Goal: Transaction & Acquisition: Purchase product/service

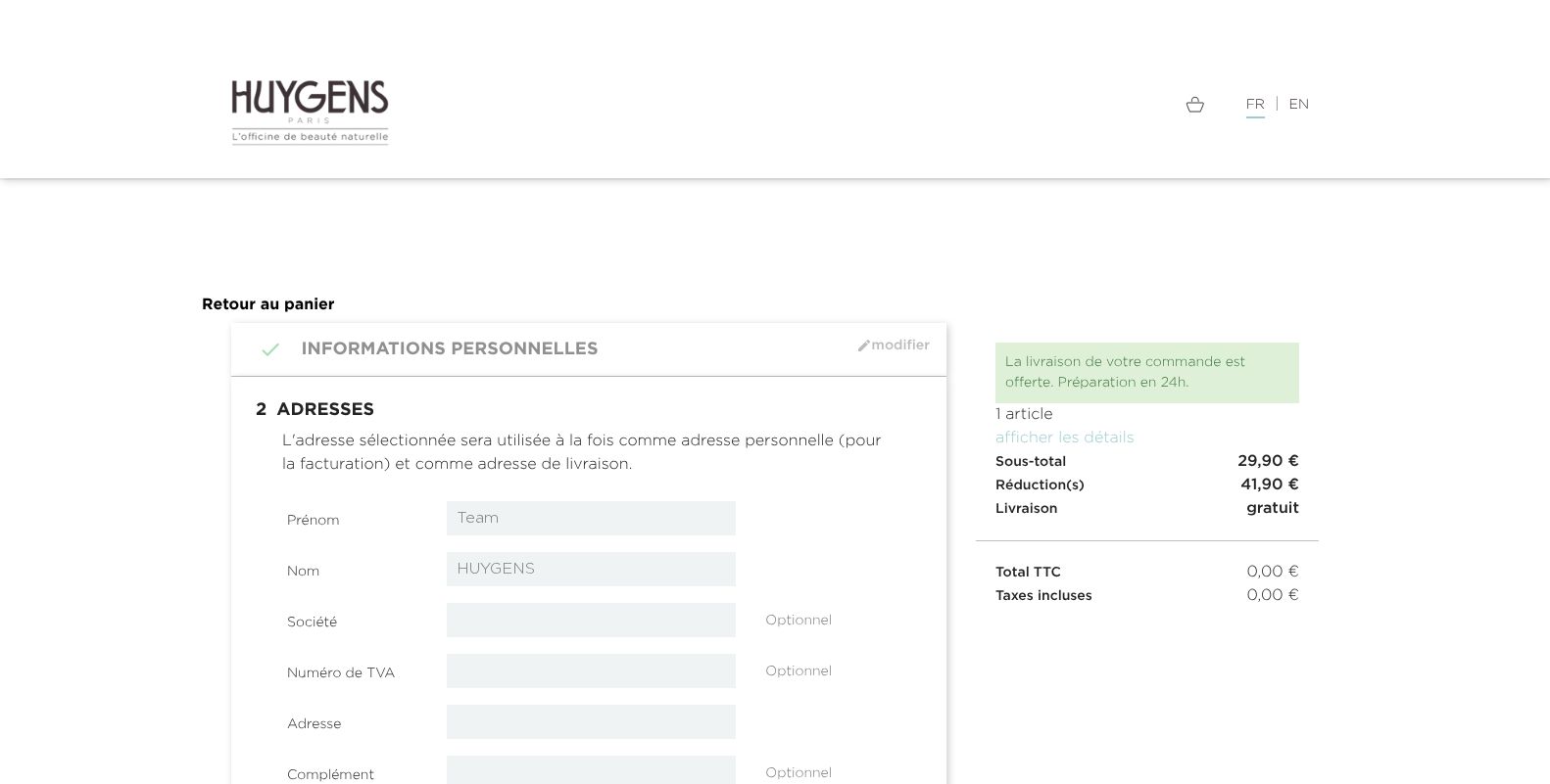
select select "8"
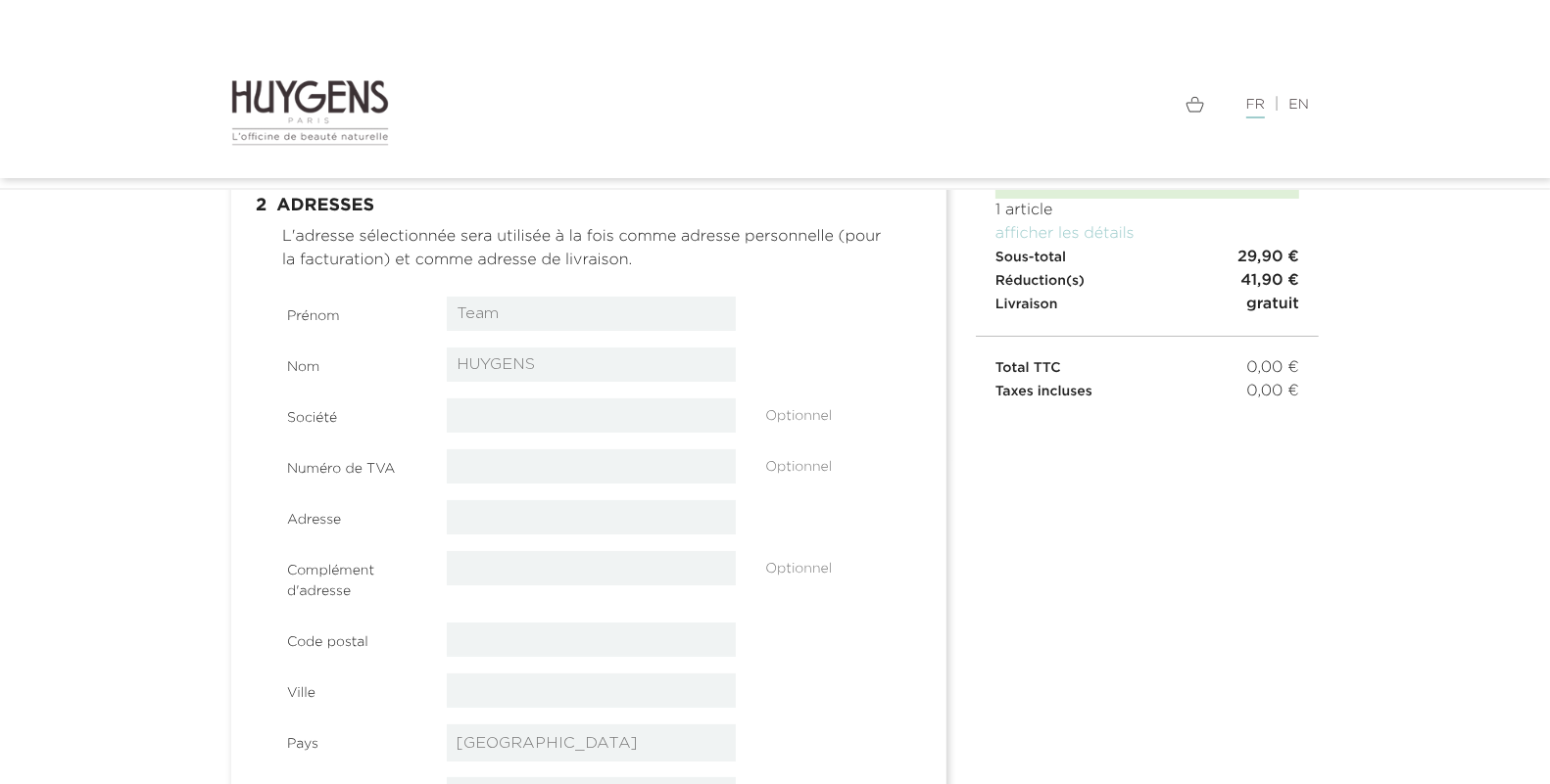
scroll to position [178, 0]
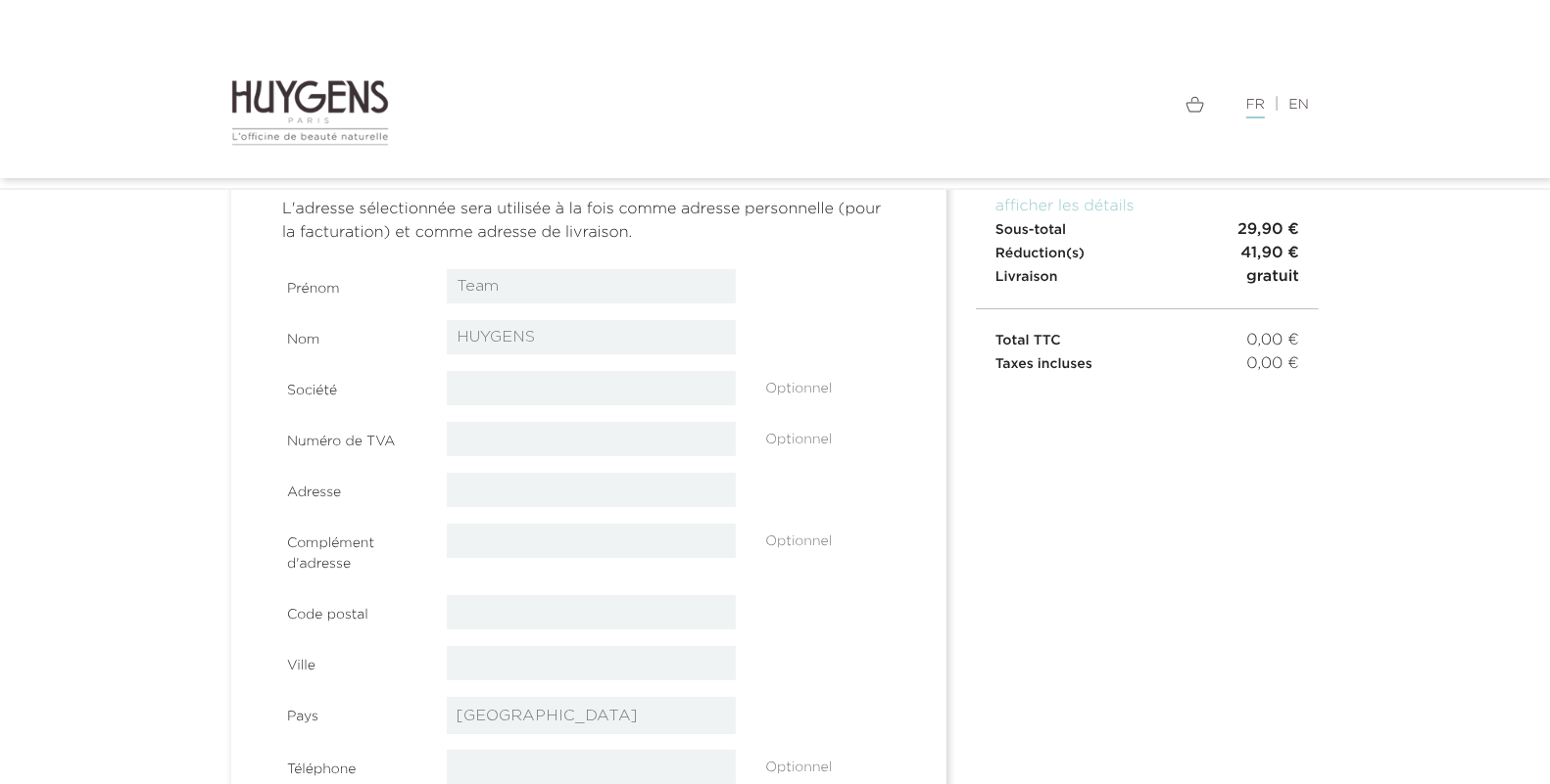
click at [533, 294] on input "Team" at bounding box center [591, 286] width 290 height 35
type input "Clarisse"
click at [549, 339] on input "HUYGENS" at bounding box center [591, 337] width 290 height 35
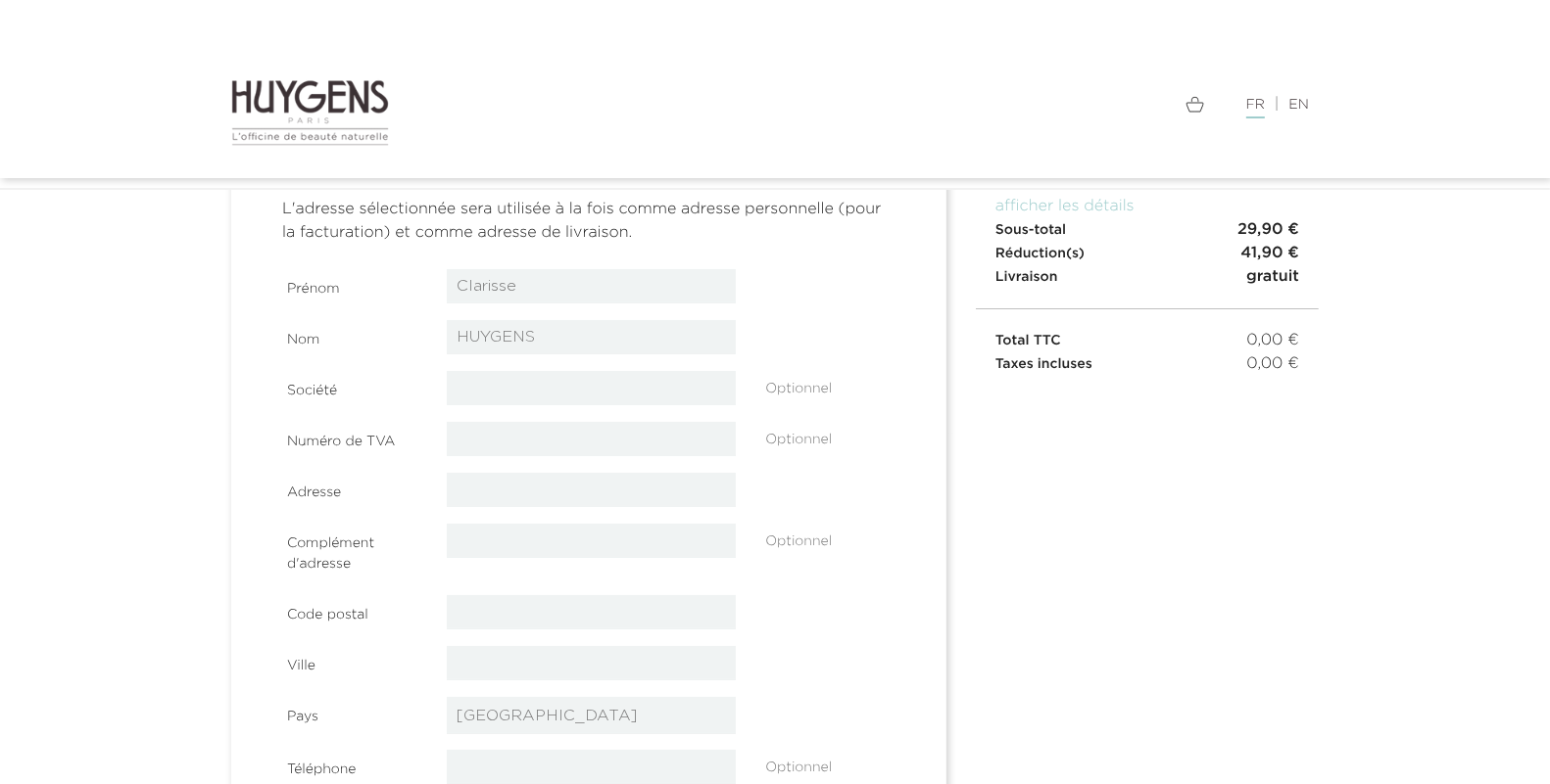
click at [549, 339] on input "HUYGENS" at bounding box center [591, 337] width 290 height 35
type input "Coution"
click at [443, 553] on div at bounding box center [591, 540] width 319 height 35
click at [480, 491] on input "text" at bounding box center [591, 490] width 290 height 35
paste input "[STREET_ADDRESS][PERSON_NAME]"
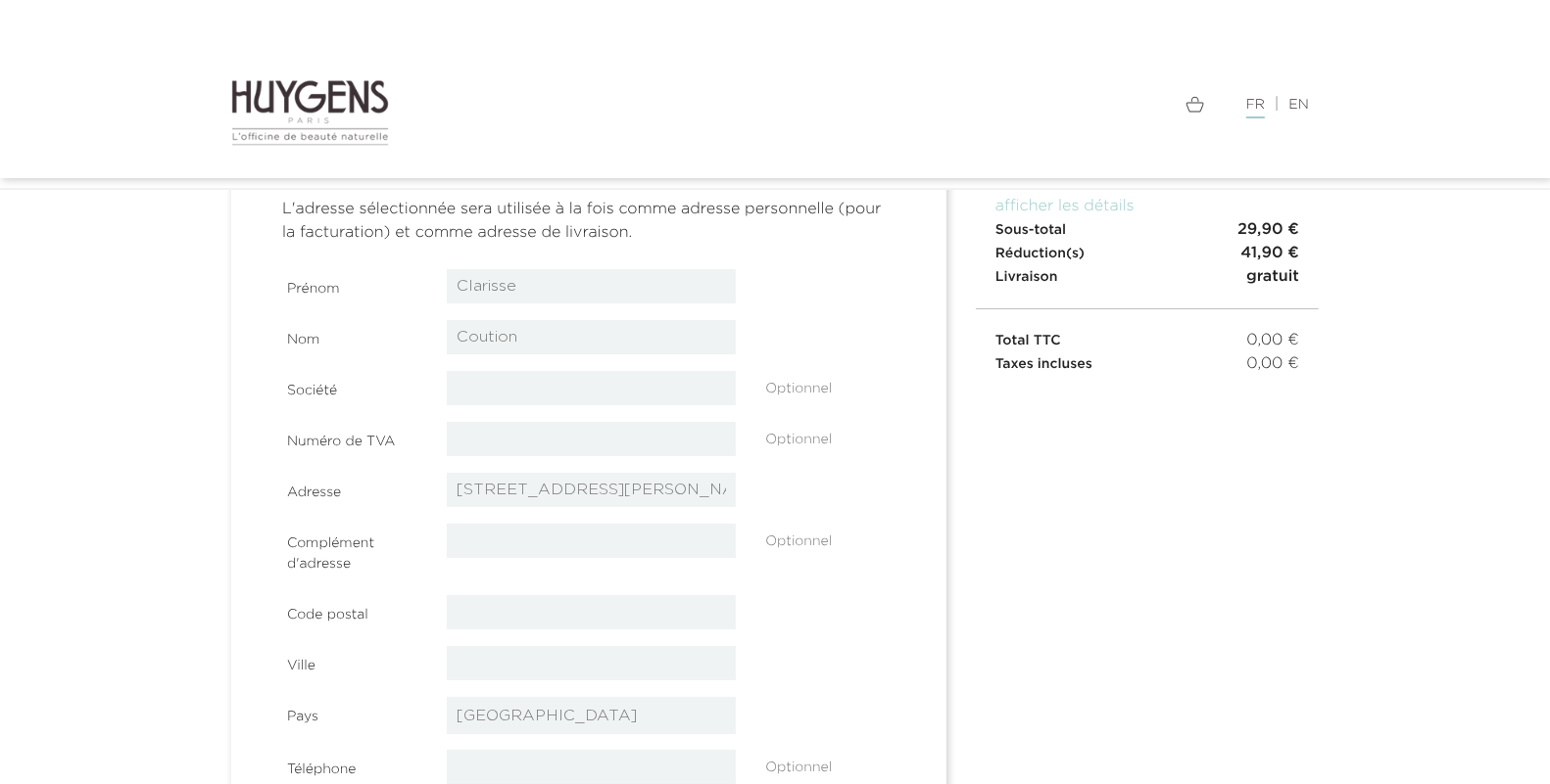
type input "[STREET_ADDRESS][PERSON_NAME]"
click at [506, 618] on input "text" at bounding box center [591, 612] width 290 height 35
click at [476, 659] on input "text" at bounding box center [591, 663] width 290 height 35
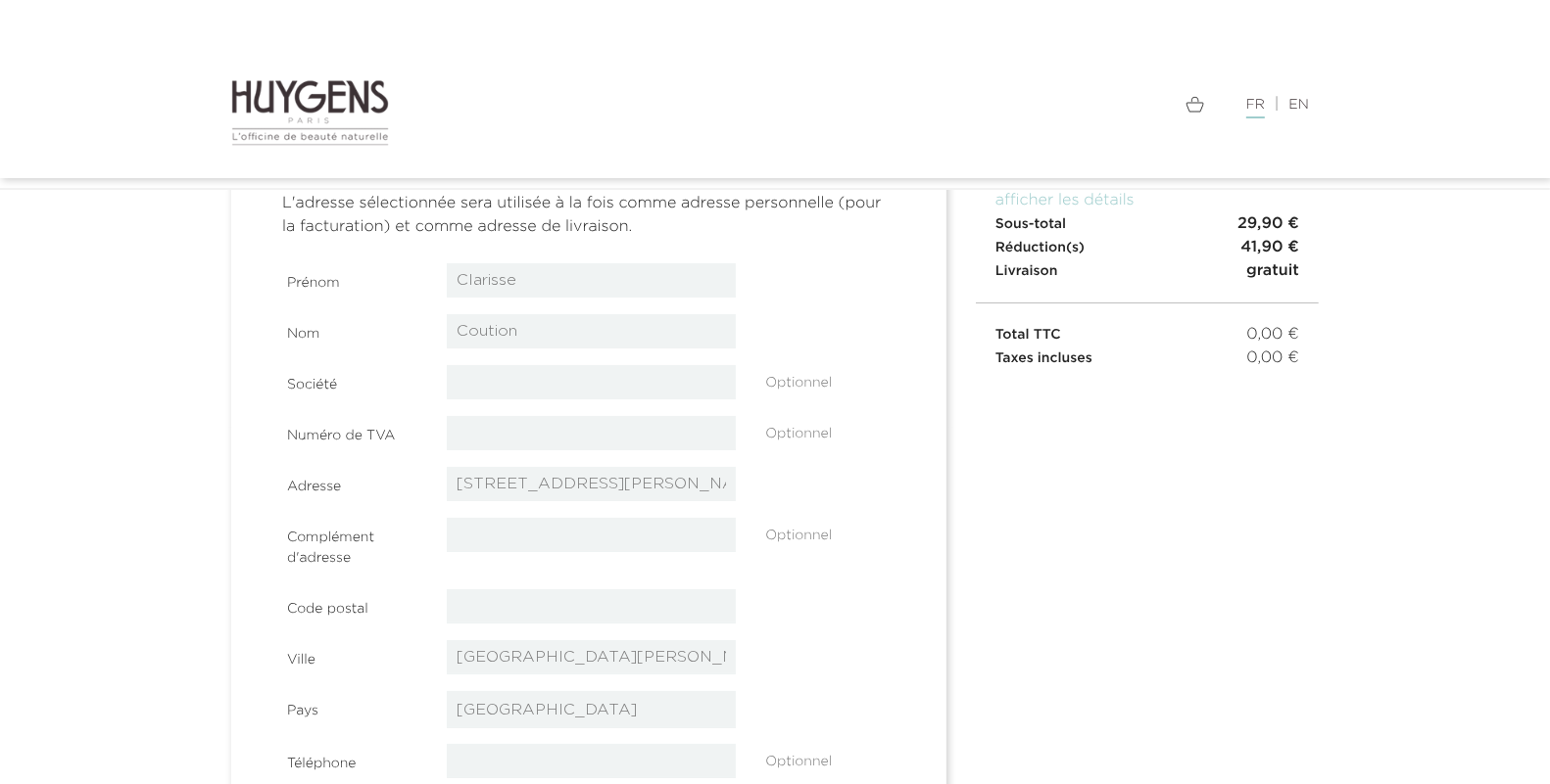
type input "LA ROCHELLE"
click at [489, 616] on input "text" at bounding box center [591, 606] width 290 height 35
paste input "17000"
type input "17000"
click at [875, 642] on div at bounding box center [830, 644] width 159 height 8
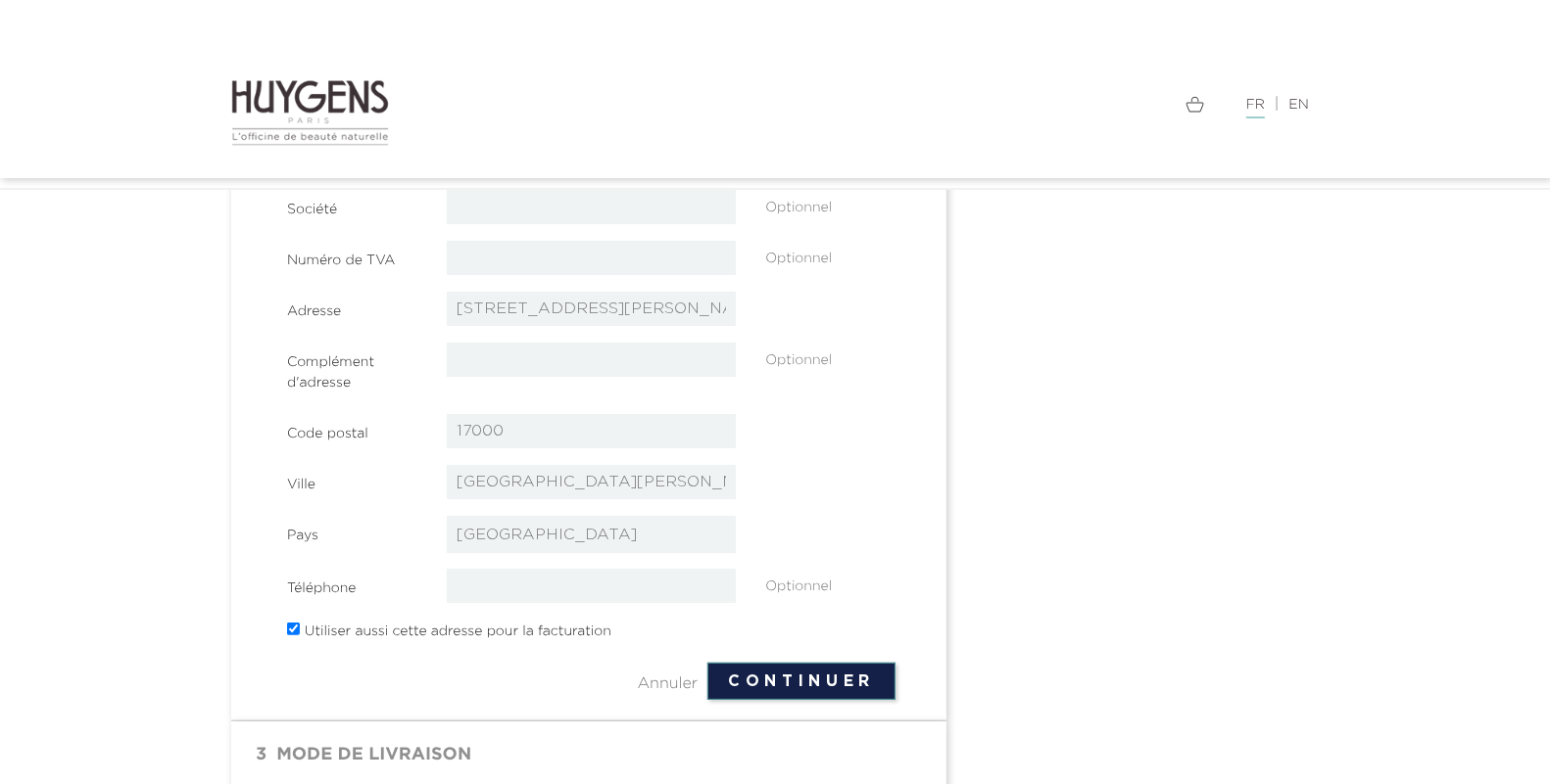
scroll to position [366, 0]
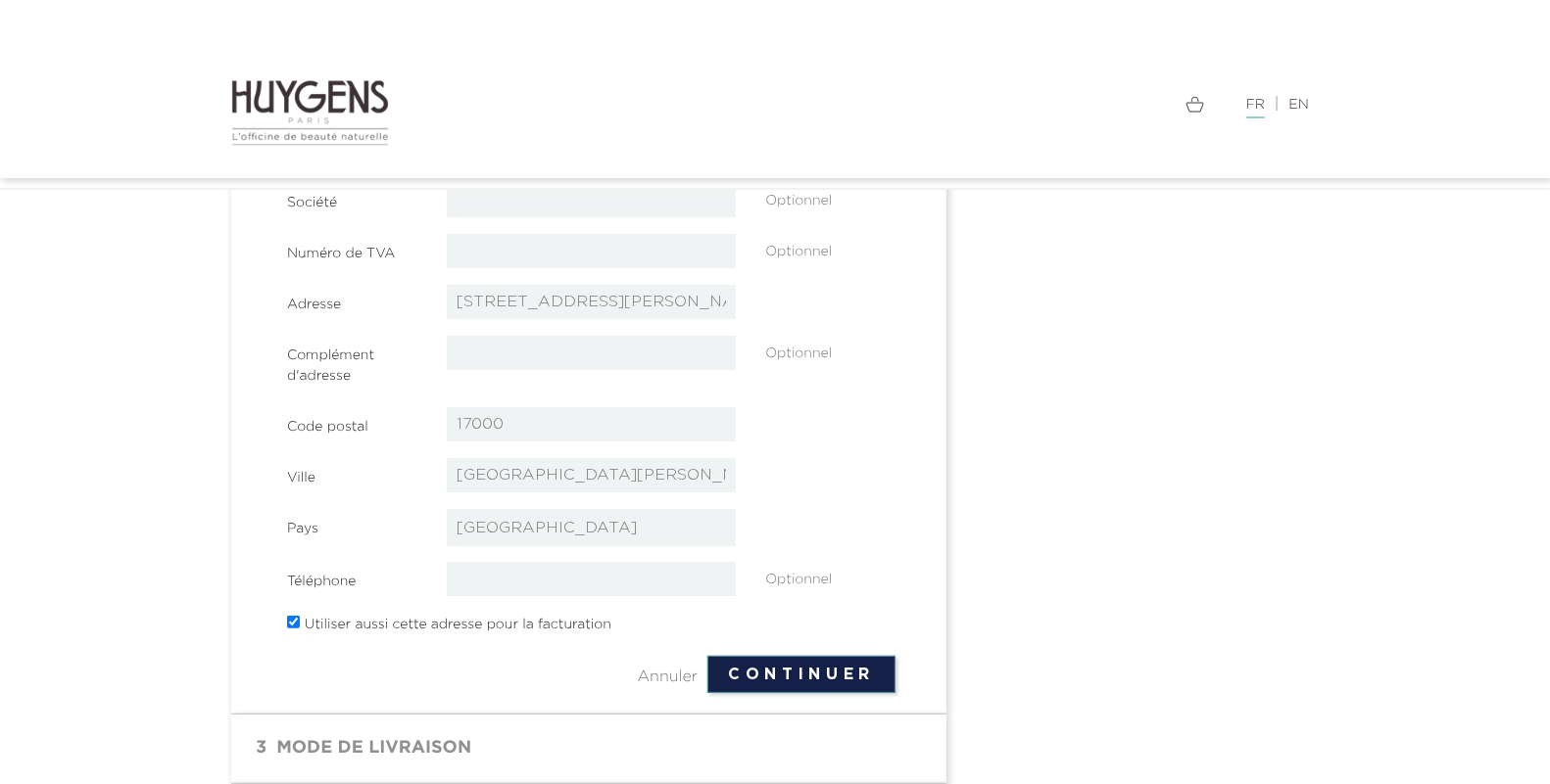
click at [810, 681] on button "Continuer" at bounding box center [801, 675] width 188 height 38
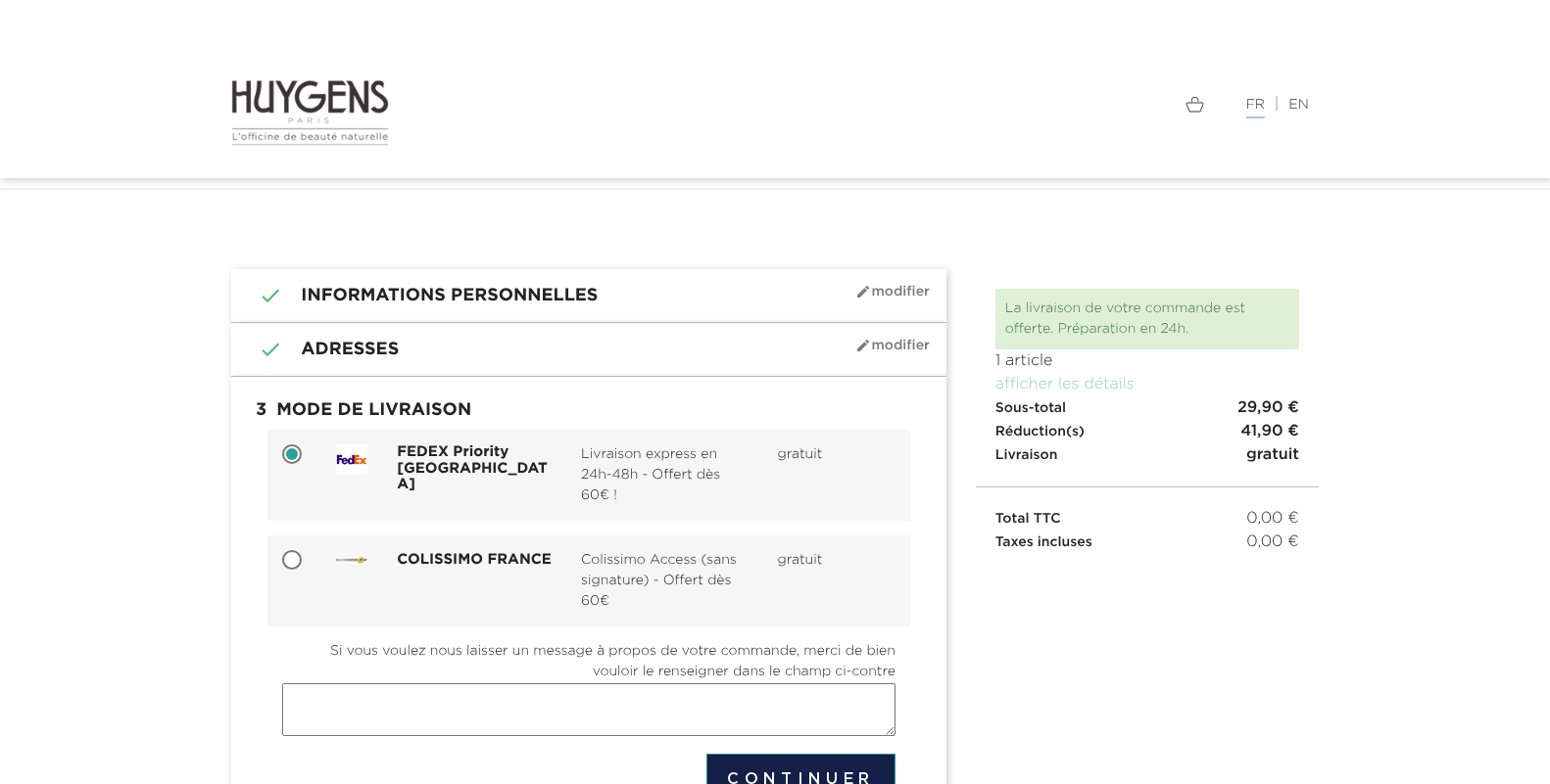
scroll to position [89, 0]
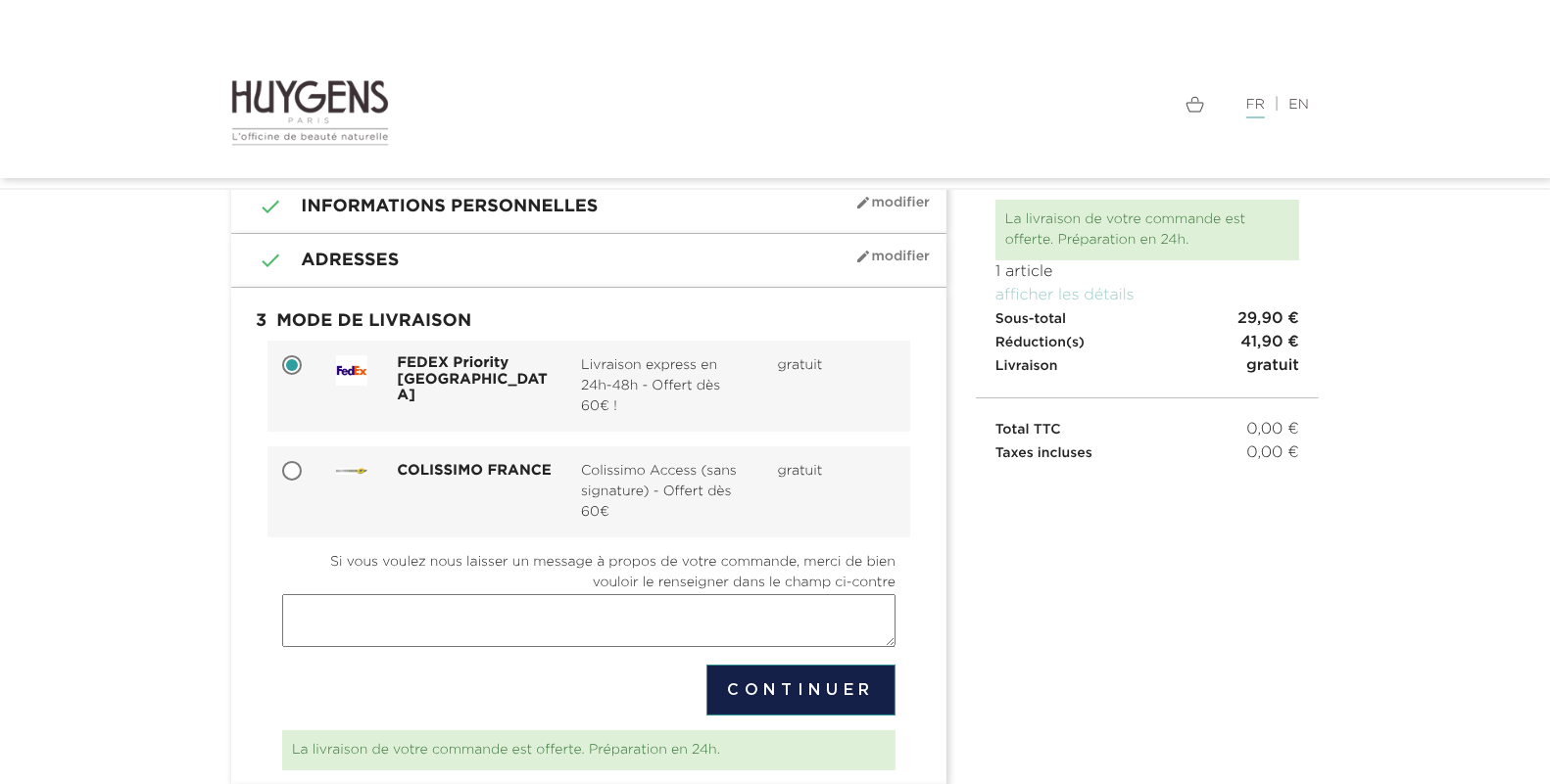
click at [288, 476] on input "COLISSIMO FRANCE Colissimo Access (sans signature) - Offert dès 60€ gratuit" at bounding box center [294, 473] width 20 height 20
radio input "true"
click at [785, 688] on button "Continuer" at bounding box center [800, 689] width 189 height 50
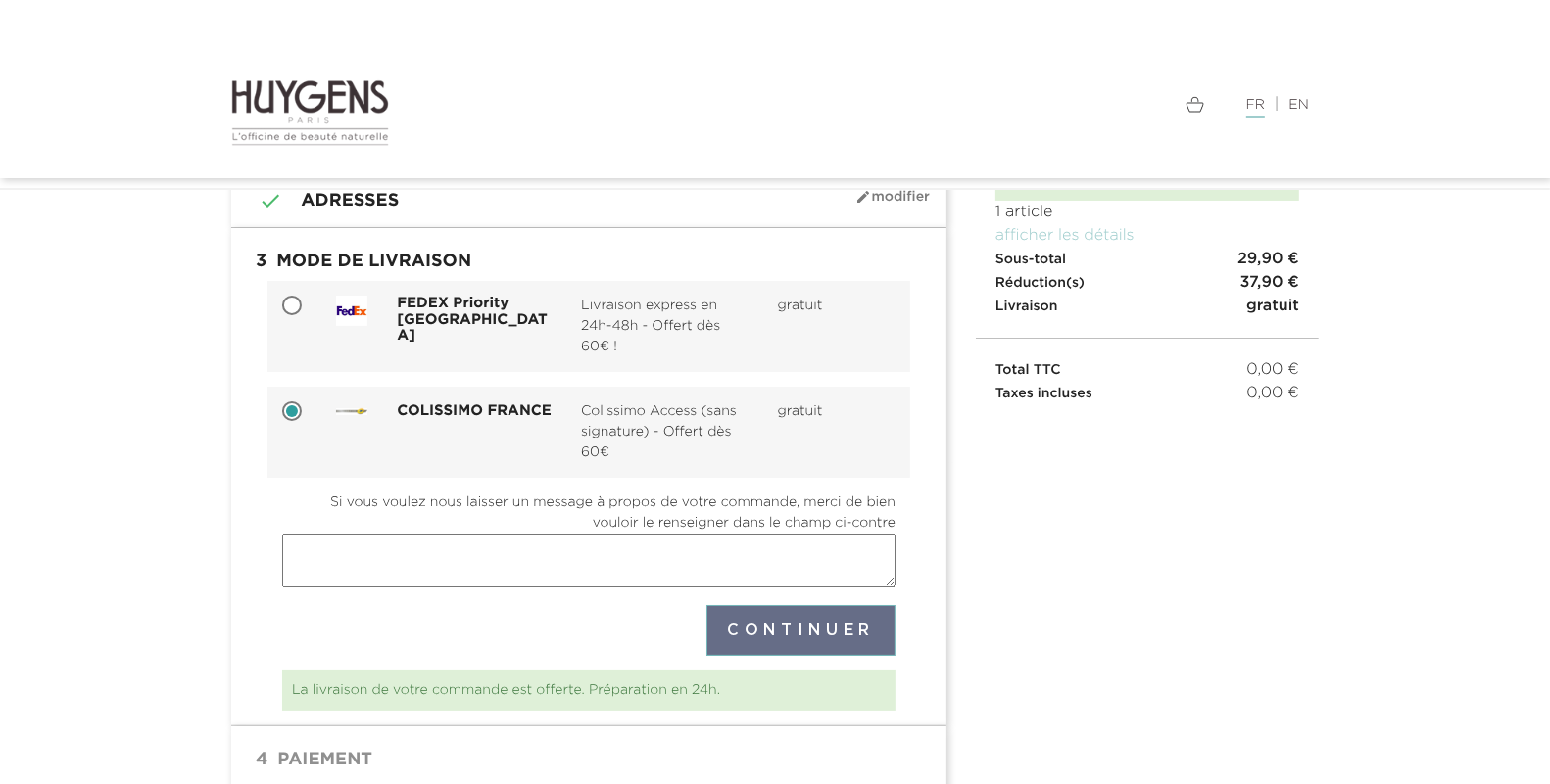
scroll to position [157, 0]
